Goal: Check status: Check status

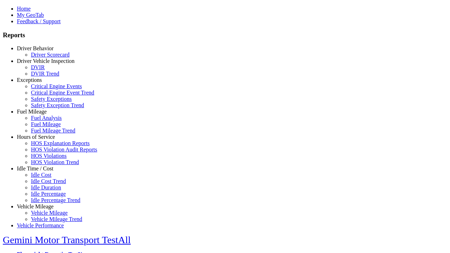
click at [40, 83] on link "Exceptions" at bounding box center [29, 80] width 25 height 6
click at [46, 108] on link "Safety Exception Trend" at bounding box center [57, 105] width 53 height 6
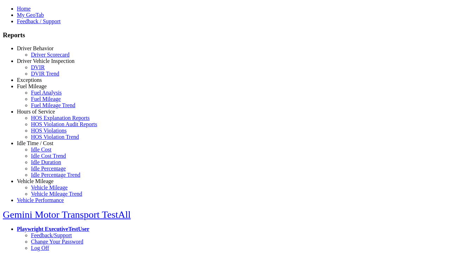
select select "**"
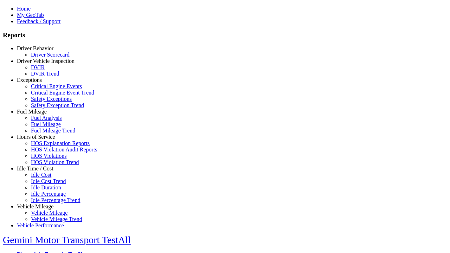
type input "*********"
